Goal: Entertainment & Leisure: Consume media (video, audio)

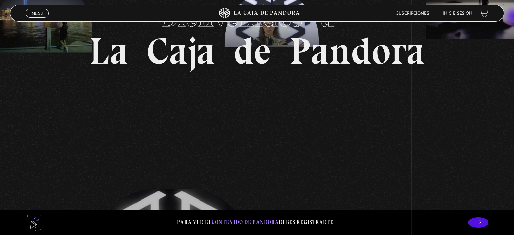
scroll to position [62, 0]
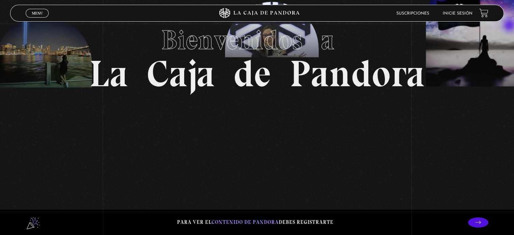
click at [510, 26] on section "Bienvenidos a La Caja de Pandora" at bounding box center [257, 55] width 514 height 235
click at [481, 219] on icon at bounding box center [478, 222] width 6 height 6
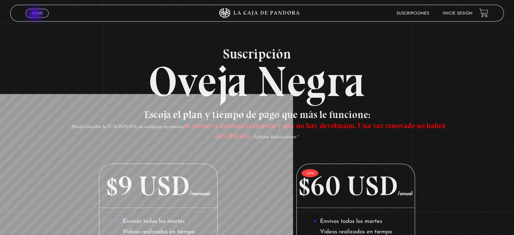
click at [34, 14] on span "Menu" at bounding box center [37, 13] width 11 height 4
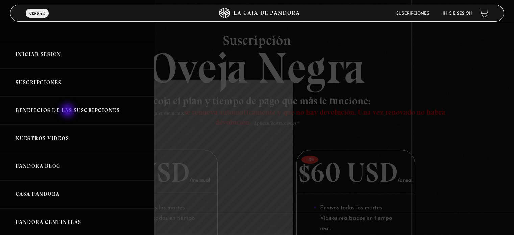
scroll to position [27, 0]
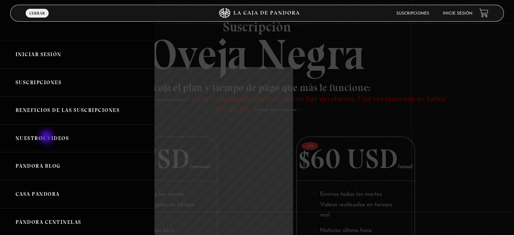
click at [47, 137] on link "Nuestros Videos" at bounding box center [77, 138] width 154 height 28
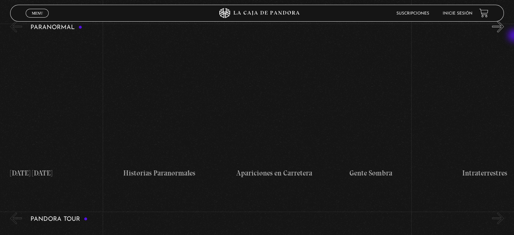
scroll to position [356, 0]
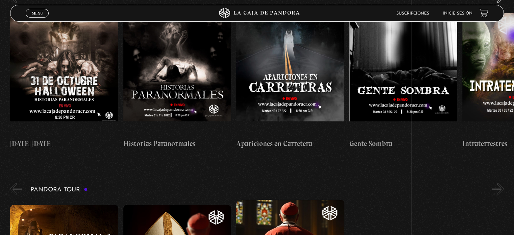
drag, startPoint x: 515, startPoint y: 13, endPoint x: 515, endPoint y: 36, distance: 23.3
click at [503, 183] on button "»" at bounding box center [498, 189] width 12 height 12
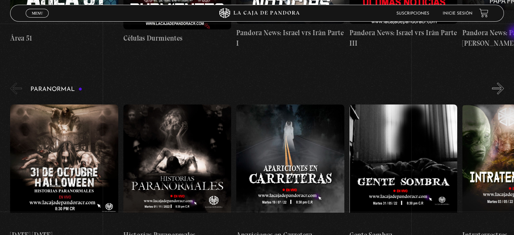
scroll to position [295, 0]
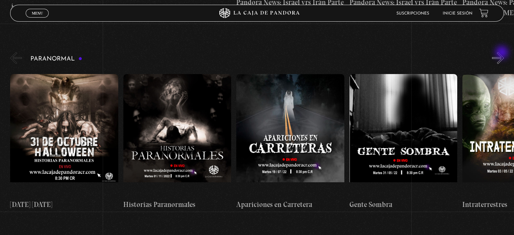
click at [502, 53] on button "»" at bounding box center [498, 58] width 12 height 12
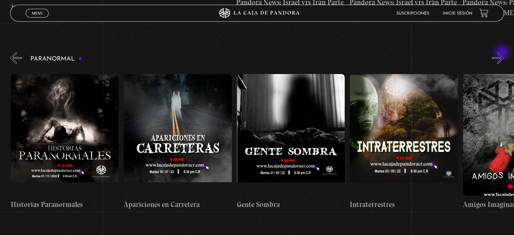
click at [502, 53] on button "»" at bounding box center [498, 58] width 12 height 12
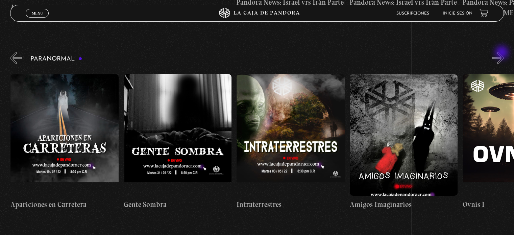
click at [502, 53] on button "»" at bounding box center [498, 58] width 12 height 12
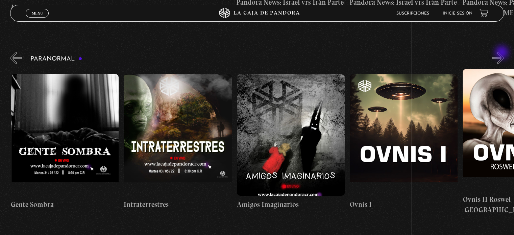
click at [502, 53] on button "»" at bounding box center [498, 58] width 12 height 12
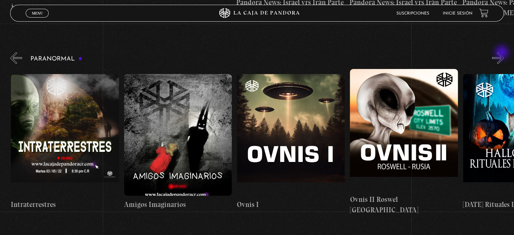
click at [502, 53] on button "»" at bounding box center [498, 58] width 12 height 12
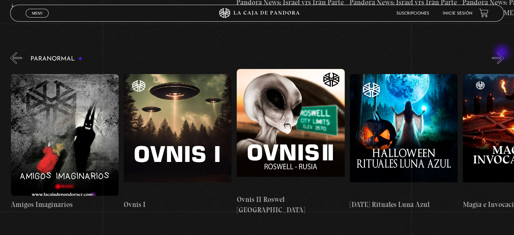
click at [502, 53] on button "»" at bounding box center [498, 58] width 12 height 12
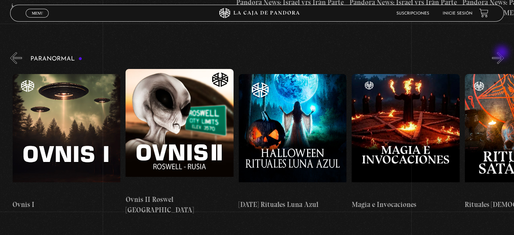
click at [502, 53] on button "»" at bounding box center [498, 58] width 12 height 12
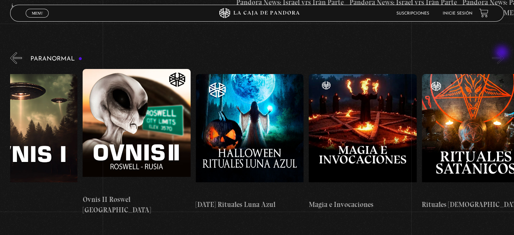
scroll to position [0, 734]
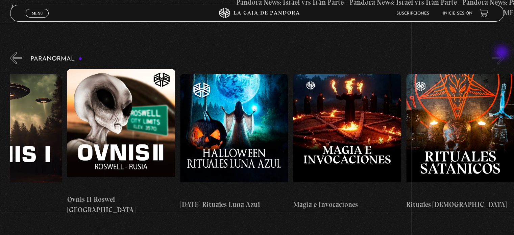
click at [502, 53] on button "»" at bounding box center [498, 58] width 12 height 12
click at [499, 52] on button "»" at bounding box center [498, 58] width 12 height 12
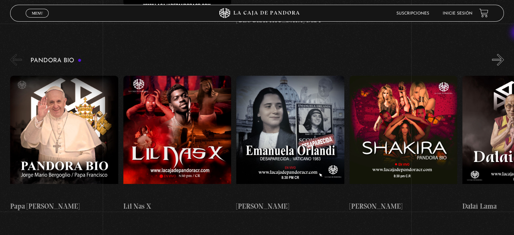
scroll to position [681, 0]
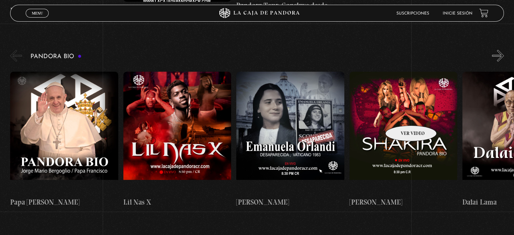
click at [402, 115] on figure at bounding box center [403, 133] width 108 height 122
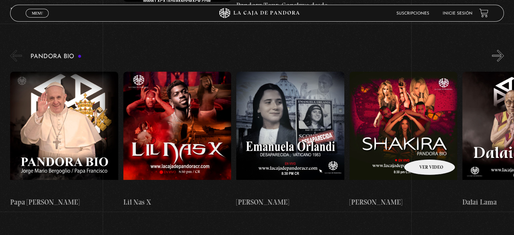
click at [420, 148] on figure at bounding box center [403, 133] width 108 height 122
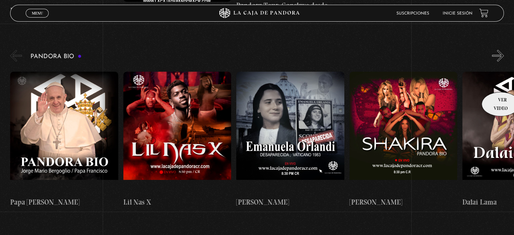
scroll to position [0, 113]
click at [504, 50] on button "»" at bounding box center [498, 56] width 12 height 12
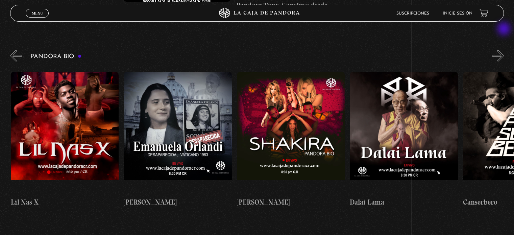
click at [504, 50] on button "»" at bounding box center [498, 56] width 12 height 12
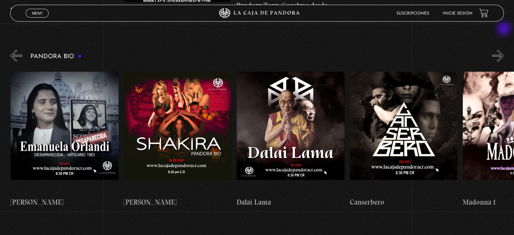
click at [504, 50] on button "»" at bounding box center [498, 56] width 12 height 12
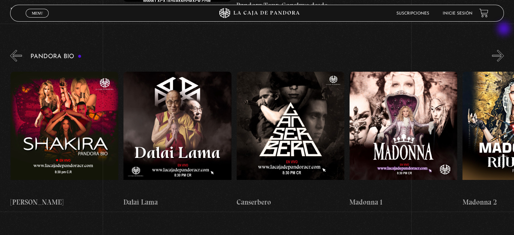
click at [504, 50] on button "»" at bounding box center [498, 56] width 12 height 12
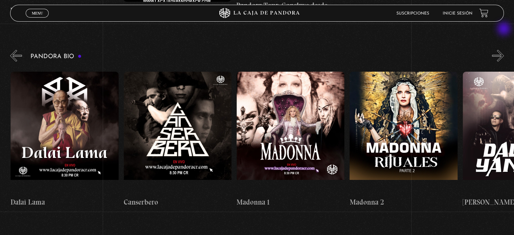
click at [504, 50] on button "»" at bounding box center [498, 56] width 12 height 12
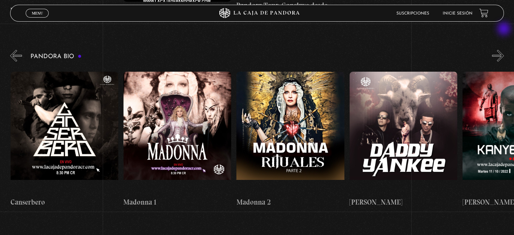
click at [504, 50] on button "»" at bounding box center [498, 56] width 12 height 12
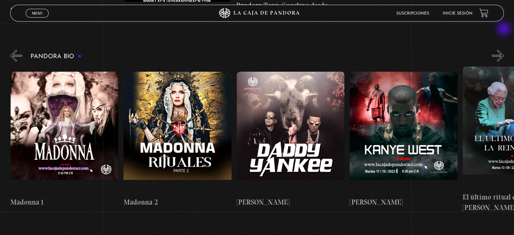
click at [504, 50] on button "»" at bounding box center [498, 56] width 12 height 12
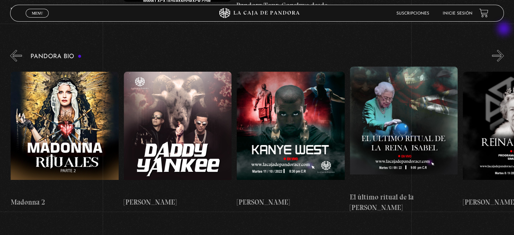
click at [504, 50] on button "»" at bounding box center [498, 56] width 12 height 12
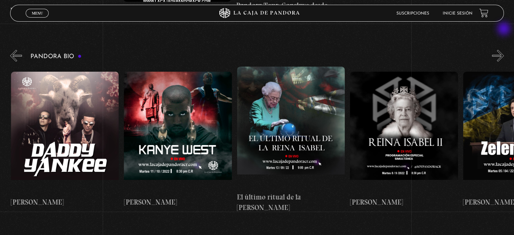
scroll to position [0, 903]
click at [504, 50] on button "»" at bounding box center [498, 56] width 12 height 12
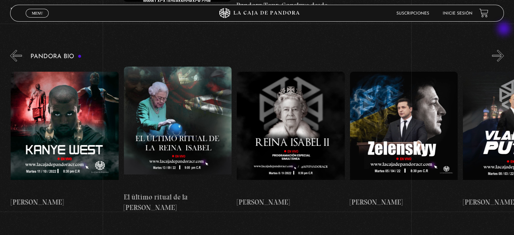
click at [504, 50] on button "»" at bounding box center [498, 56] width 12 height 12
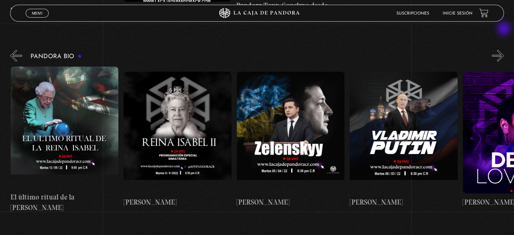
click at [504, 50] on button "»" at bounding box center [498, 56] width 12 height 12
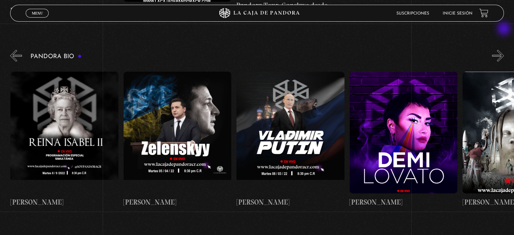
click at [504, 50] on button "»" at bounding box center [498, 56] width 12 height 12
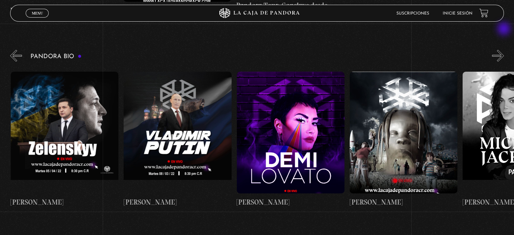
click at [504, 50] on button "»" at bounding box center [498, 56] width 12 height 12
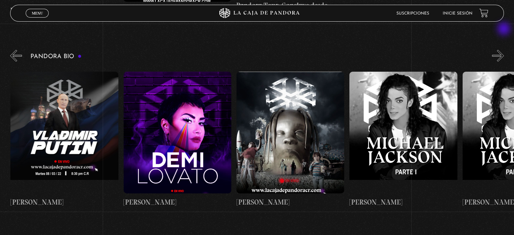
scroll to position [0, 1468]
